Goal: Transaction & Acquisition: Download file/media

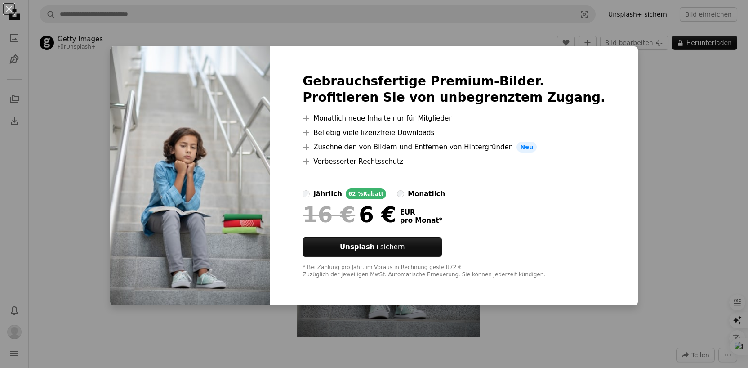
click at [676, 122] on div "An X shape Gebrauchsfertige Premium-Bilder. Profitieren Sie von unbegrenztem Zu…" at bounding box center [374, 184] width 748 height 368
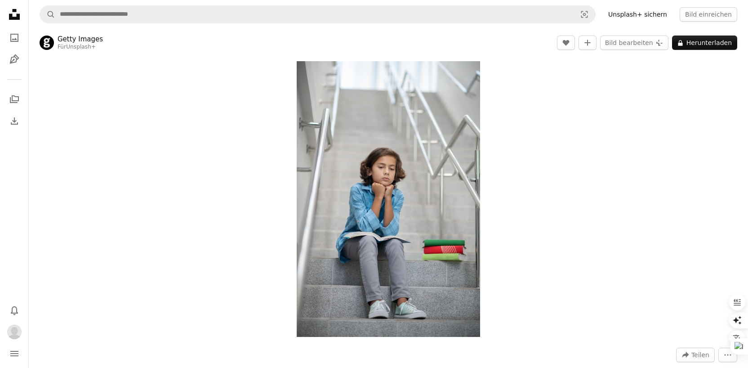
click at [520, 244] on div "Zoom in" at bounding box center [388, 199] width 719 height 284
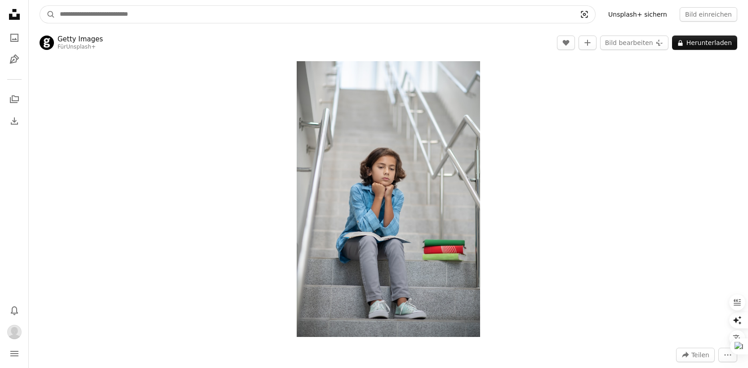
click at [591, 17] on icon "Visual search" at bounding box center [584, 14] width 22 height 9
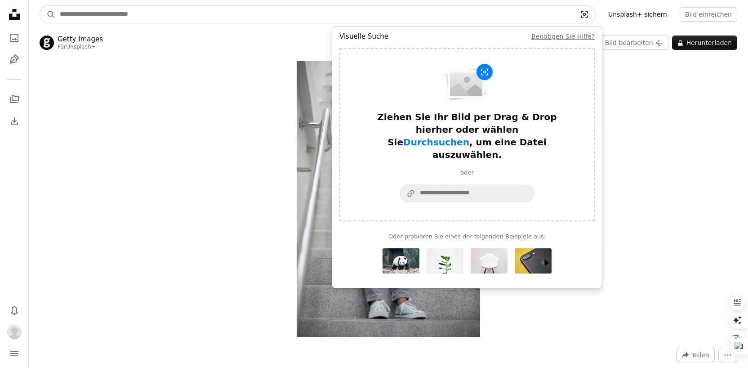
click at [590, 17] on icon "Visual search" at bounding box center [584, 14] width 22 height 9
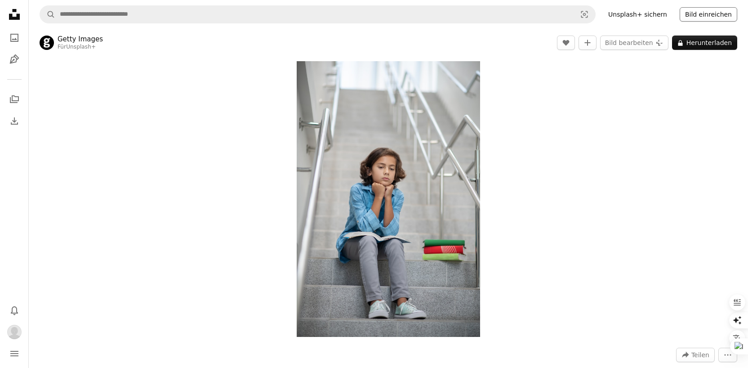
click at [694, 18] on button "Bild einreichen" at bounding box center [708, 14] width 58 height 14
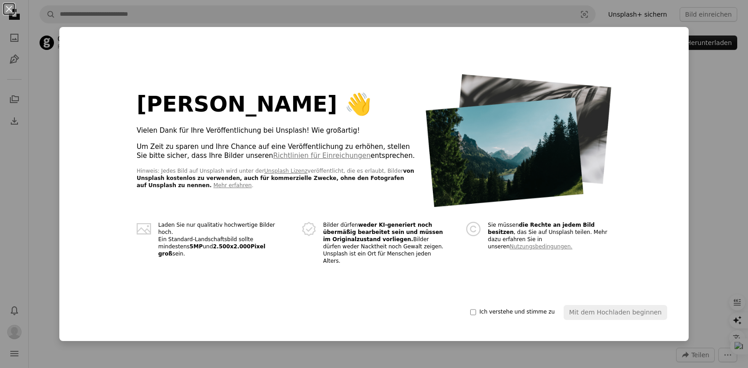
click at [709, 260] on div "An X shape Hallo [PERSON_NAME] 👋 Vielen Dank für Ihre Veröffentlichung bei Unsp…" at bounding box center [374, 184] width 748 height 368
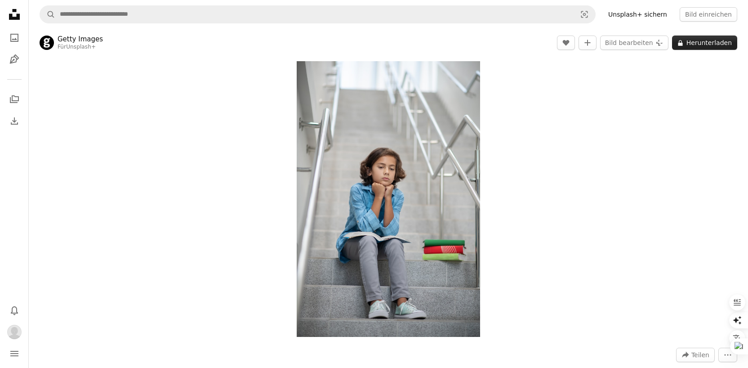
click at [693, 47] on button "A lock Herunterladen" at bounding box center [704, 43] width 65 height 14
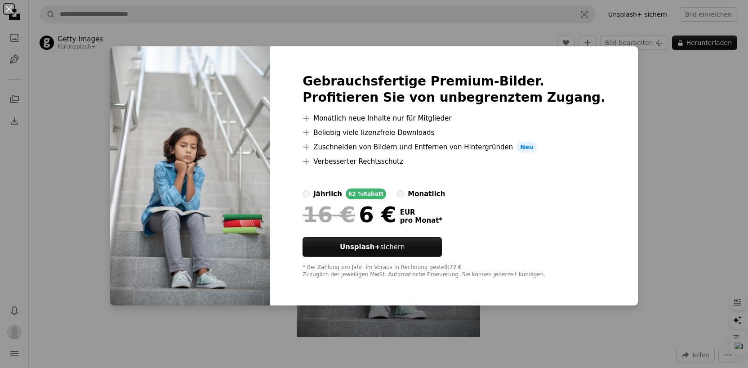
click at [666, 62] on div "An X shape Gebrauchsfertige Premium-Bilder. Profitieren Sie von unbegrenztem Zu…" at bounding box center [374, 184] width 748 height 368
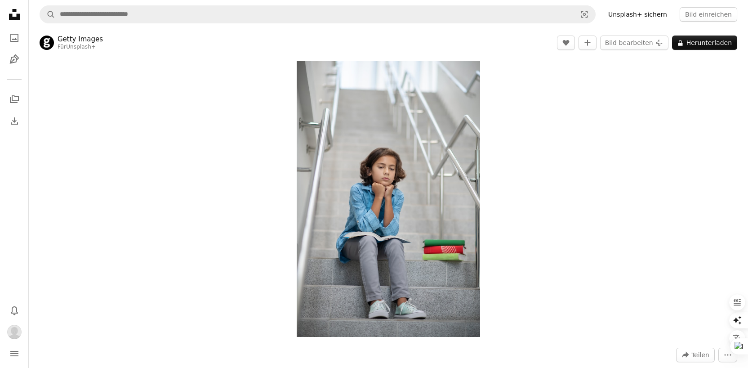
click at [521, 123] on div "Zoom in" at bounding box center [388, 199] width 719 height 284
click at [13, 20] on icon "Unsplash logo Unsplash-Startseite" at bounding box center [14, 14] width 18 height 18
